Goal: Information Seeking & Learning: Learn about a topic

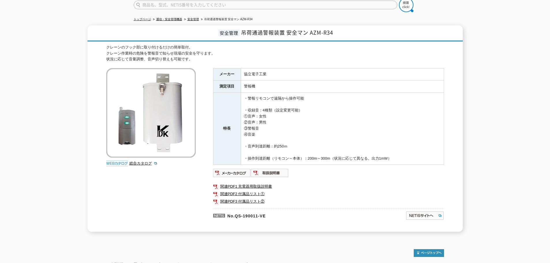
scroll to position [18, 0]
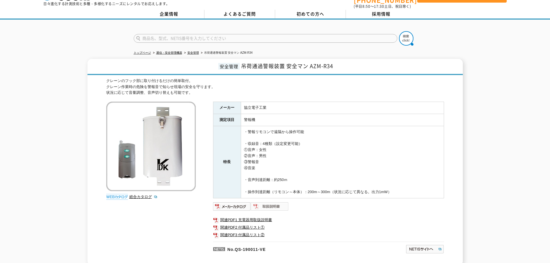
click at [276, 205] on img at bounding box center [270, 206] width 38 height 9
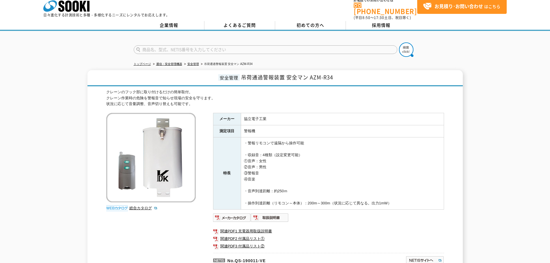
scroll to position [0, 0]
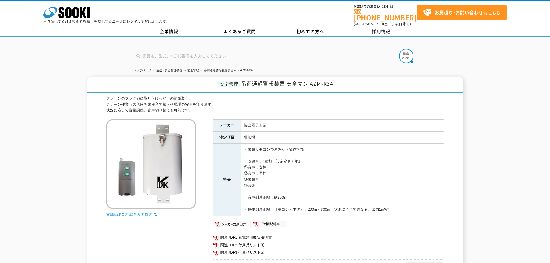
click at [140, 212] on link "総合カタログ" at bounding box center [143, 214] width 28 height 4
drag, startPoint x: 243, startPoint y: 79, endPoint x: 347, endPoint y: 78, distance: 104.6
click at [347, 78] on h1 "安全管理 吊荷通過警報装置 安全マン AZM-R34" at bounding box center [275, 85] width 375 height 16
copy span "吊荷通過警報装置 安全マン AZM-R34"
